Goal: Use online tool/utility

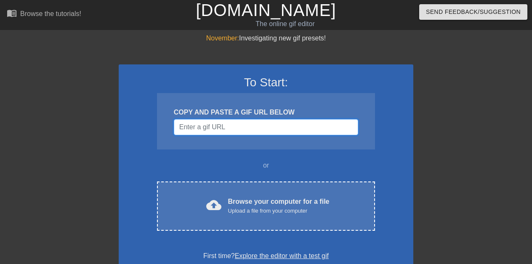
click at [260, 127] on input "Username" at bounding box center [266, 127] width 184 height 16
paste input "data:image/jpeg;base64,/9j/4AAQSkZJRgABAQAAAQABAAD/2wCEAAkGBwgHBgkIBwgKCgkLDRYP…"
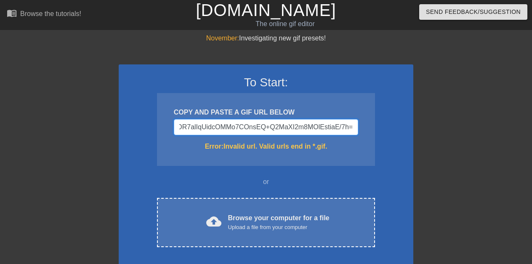
type input "data:image/jpeg;base64,/9j/4AAQSkZJRgABAQAAAQABAAD/2wCEAAkGBwgHBgkIBwgKCgkLDRYP…"
click at [259, 127] on input "Username" at bounding box center [266, 127] width 184 height 16
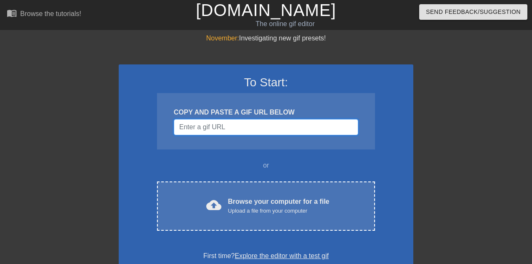
paste input "data:image/jpeg;base64,/9j/4AAQSkZJRgABAQAAAQABAAD/2wCEAAkGBwgHBgkIBwgKCgkLDRYP…"
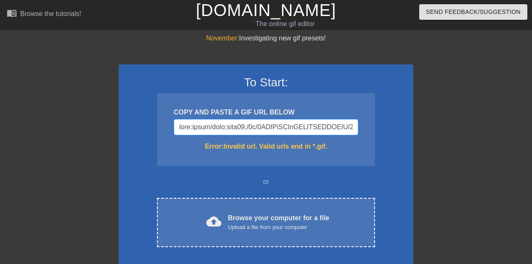
paste input "png;base64,iVBORw0KGgoAAAANSUhEUgAAAJQAAACUCAMAAABC4vDmAAAA5FBMVEX9/f3///9QlqBG…"
type input "data:image/png;base64,iVBORw0KGgoAAAANSUhEUgAAAJQAAACUCAMAAABC4vDmAAAA5FBMVEX9/…"
click at [268, 219] on div "Browse your computer for a file Upload a file from your computer" at bounding box center [278, 222] width 101 height 19
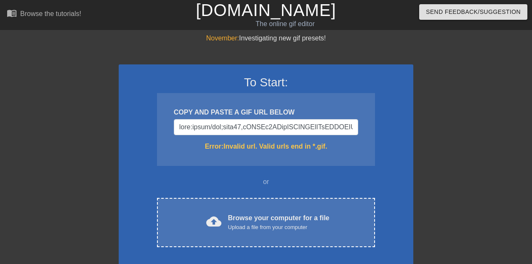
click at [269, 213] on div "Browse your computer for a file Upload a file from your computer" at bounding box center [278, 222] width 101 height 19
click at [272, 215] on div "Browse your computer for a file Upload a file from your computer" at bounding box center [278, 222] width 101 height 19
